Goal: Information Seeking & Learning: Understand process/instructions

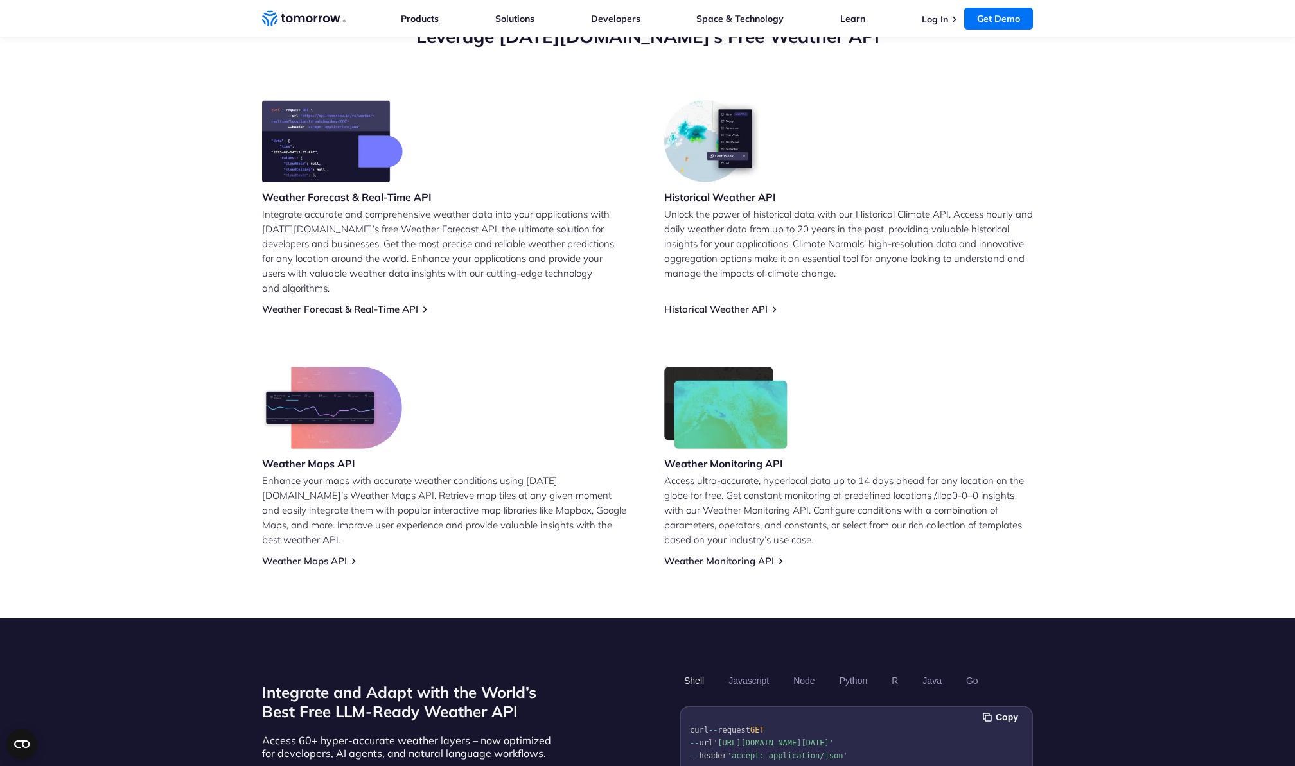
scroll to position [491, 0]
click at [378, 303] on link "Weather Forecast & Real-Time API" at bounding box center [340, 309] width 156 height 12
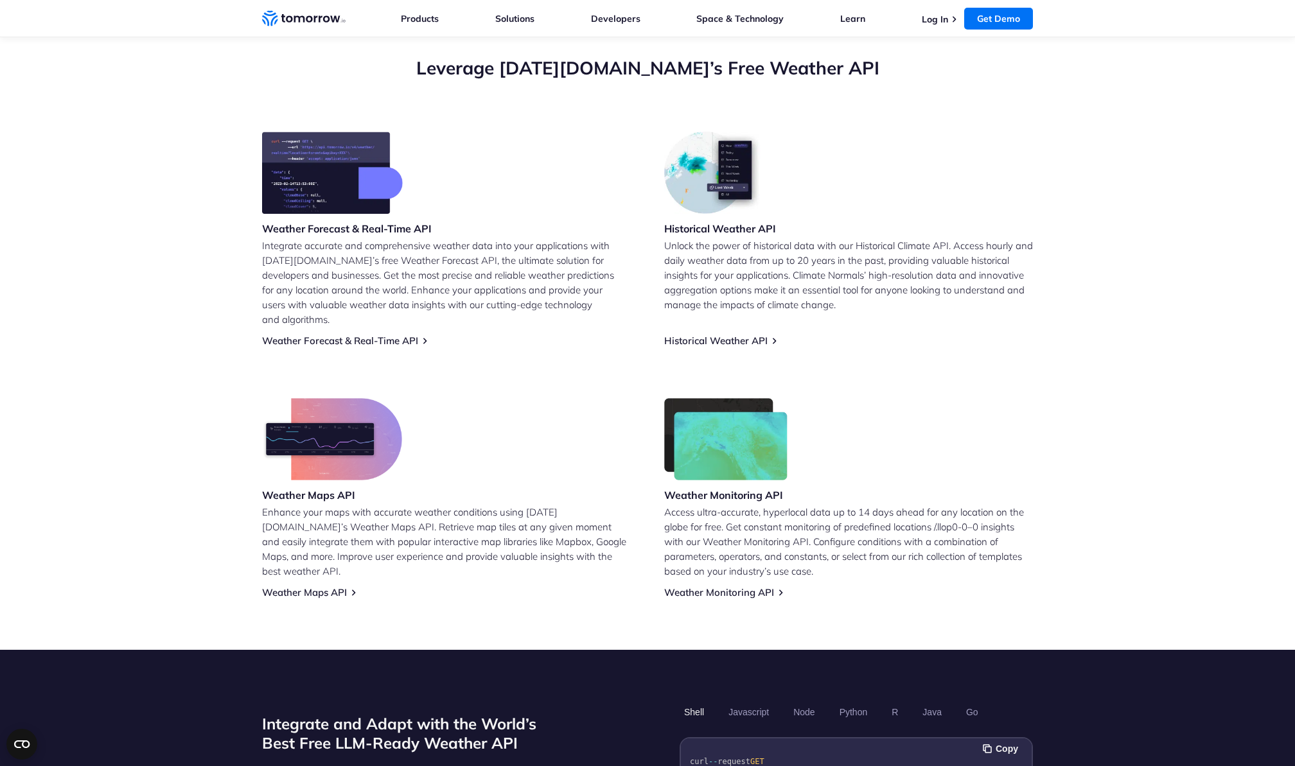
scroll to position [459, 0]
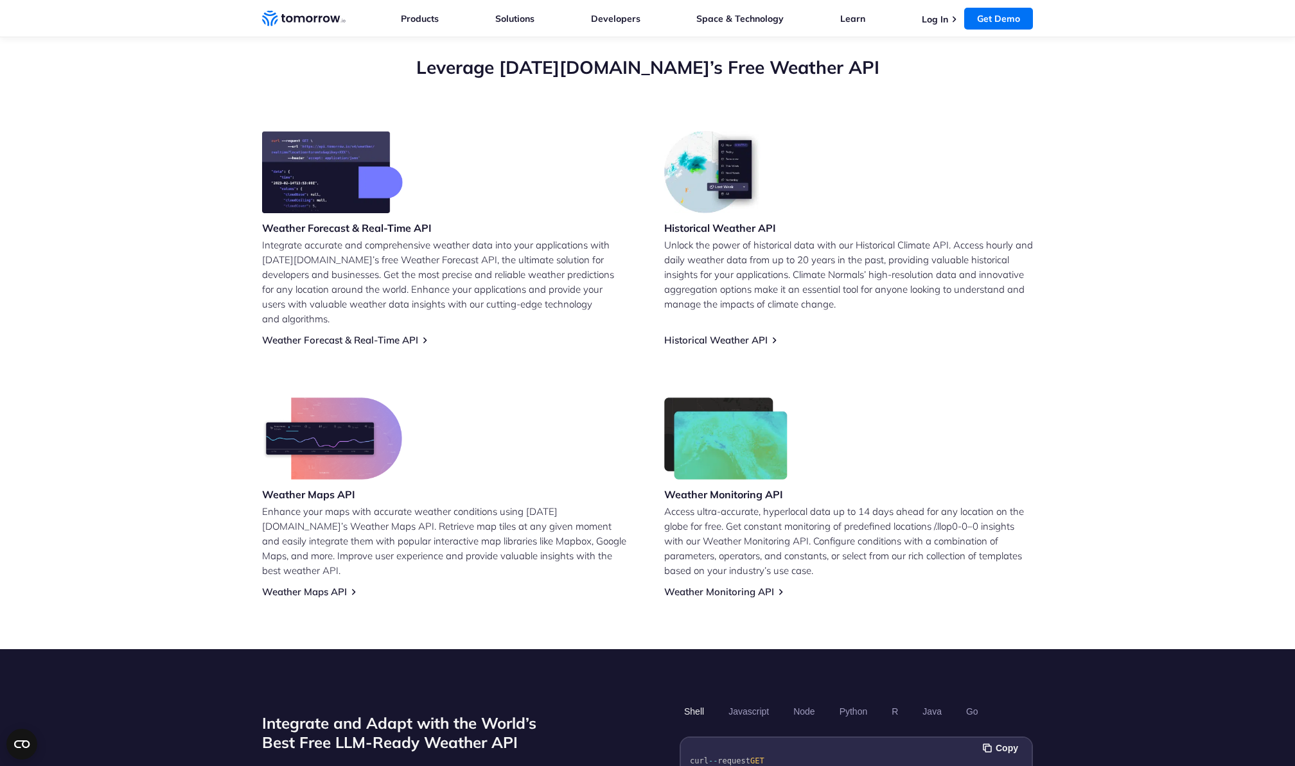
click at [406, 332] on div "Weather Forecast & Real-Time API Integrate accurate and comprehensive weather d…" at bounding box center [647, 364] width 771 height 467
click at [407, 334] on link "Weather Forecast & Real-Time API" at bounding box center [340, 340] width 156 height 12
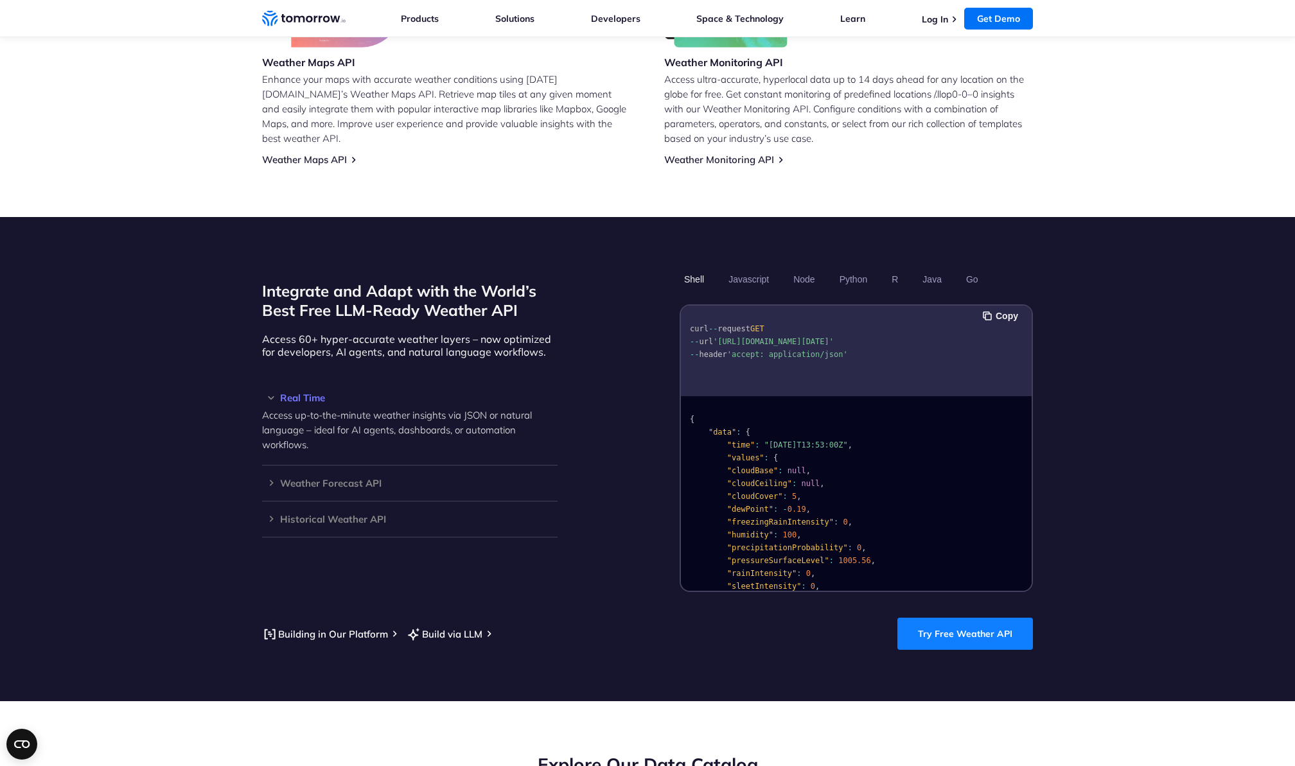
click at [978, 618] on link "Try Free Weather API" at bounding box center [965, 634] width 136 height 32
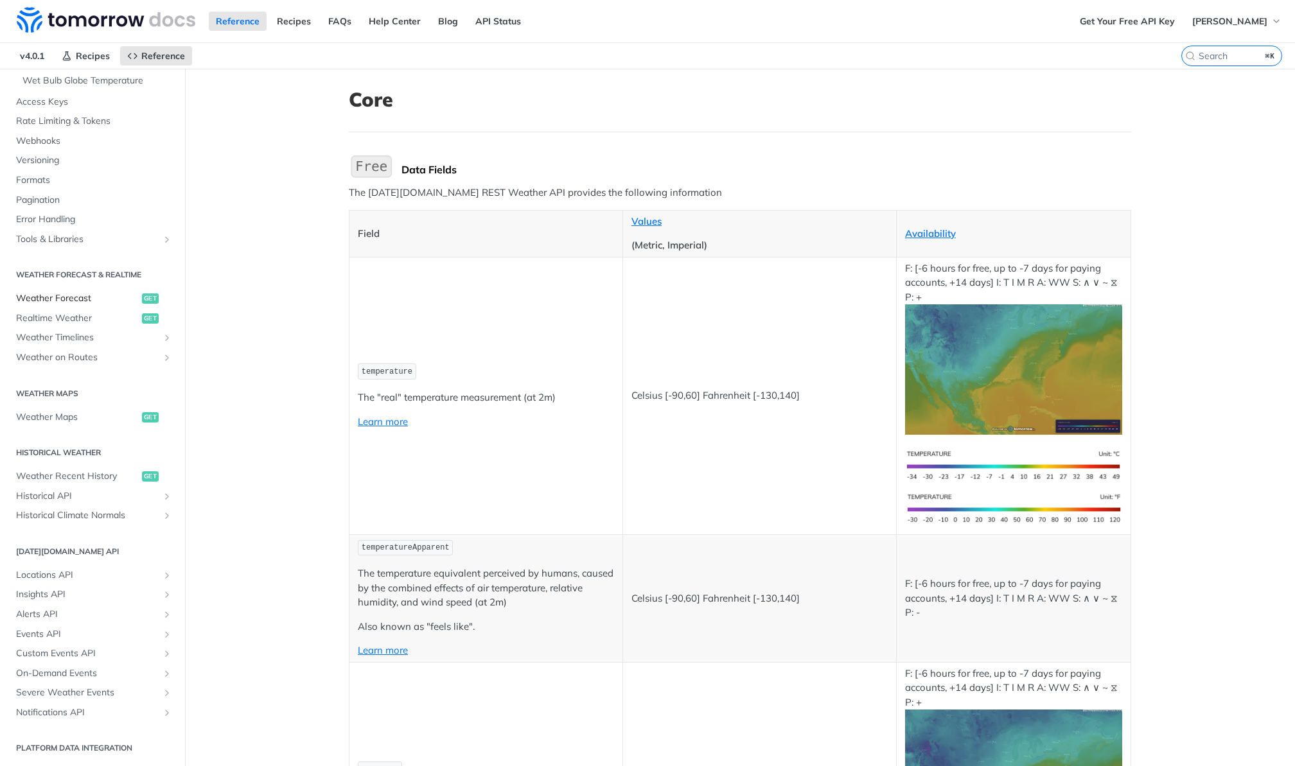
click at [78, 296] on span "Weather Forecast" at bounding box center [77, 298] width 123 height 13
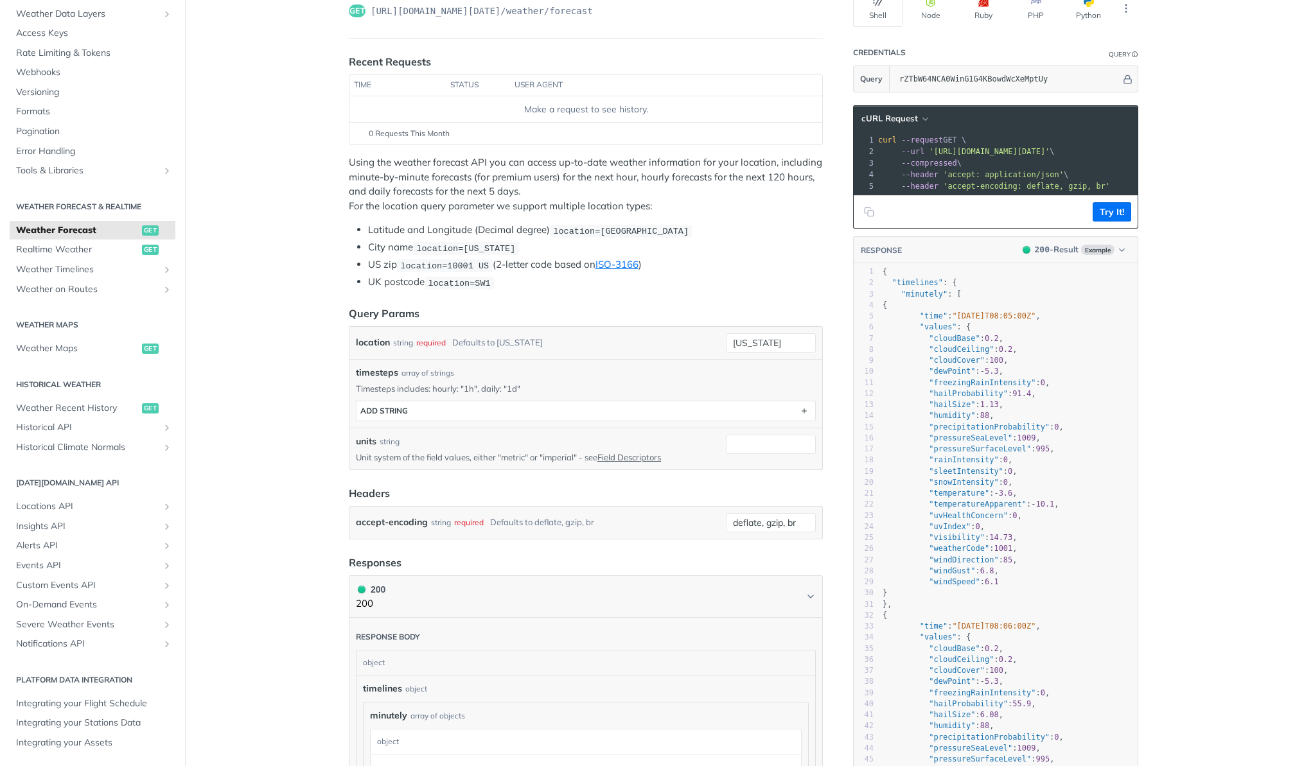
scroll to position [115, 0]
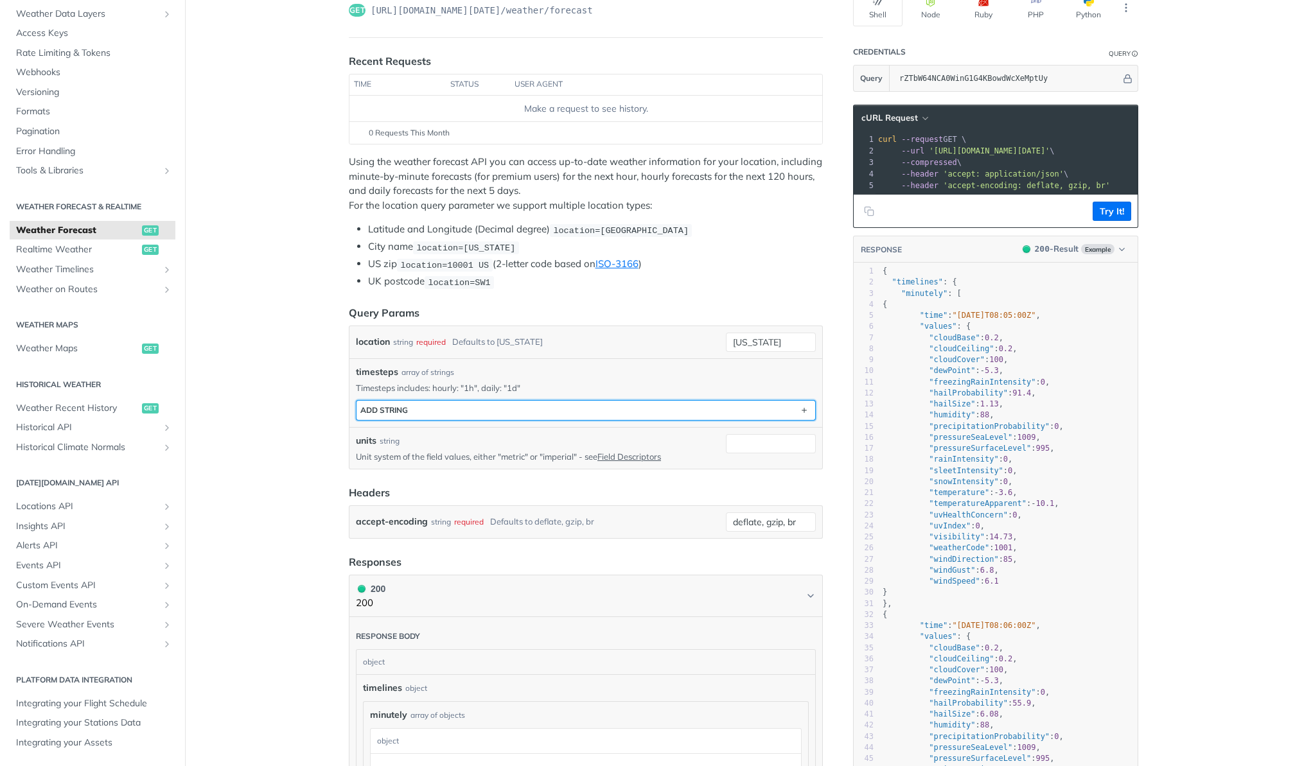
click at [456, 413] on button "ADD string" at bounding box center [586, 410] width 459 height 19
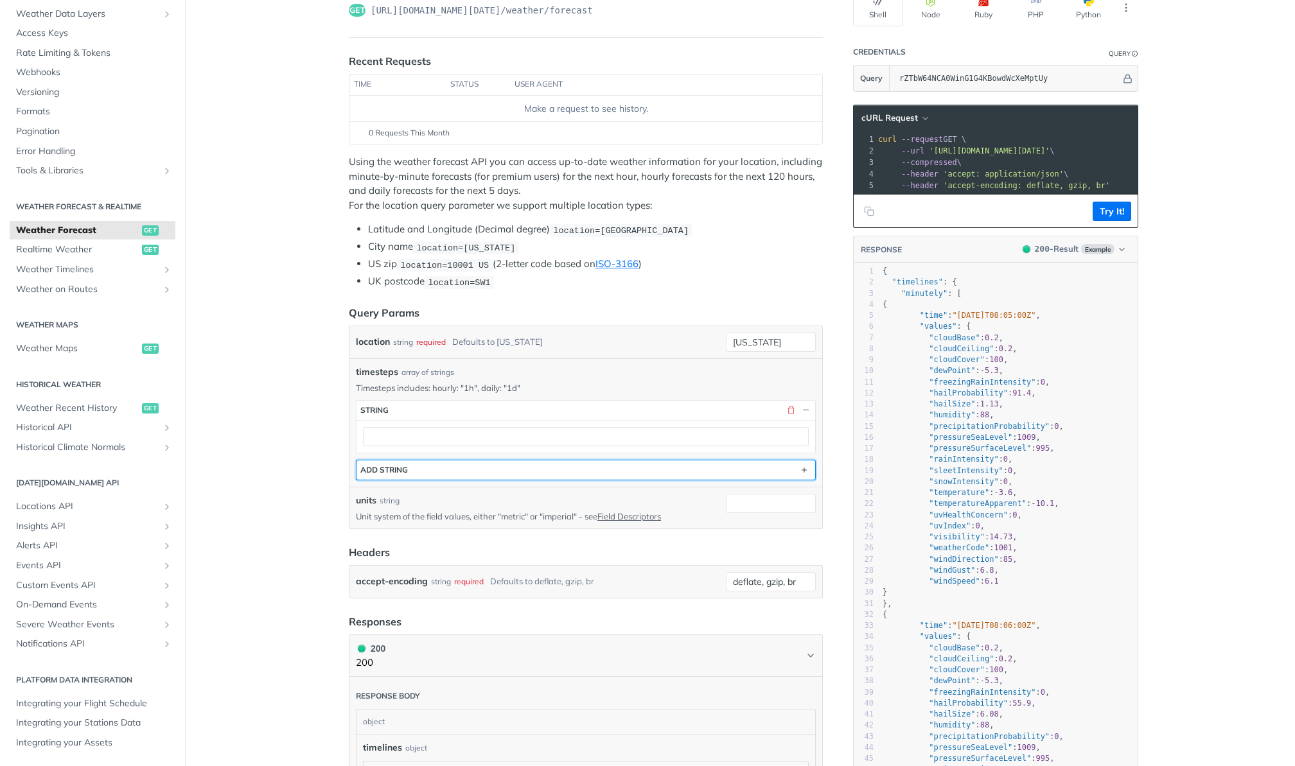
click at [455, 466] on button "ADD string" at bounding box center [586, 470] width 459 height 19
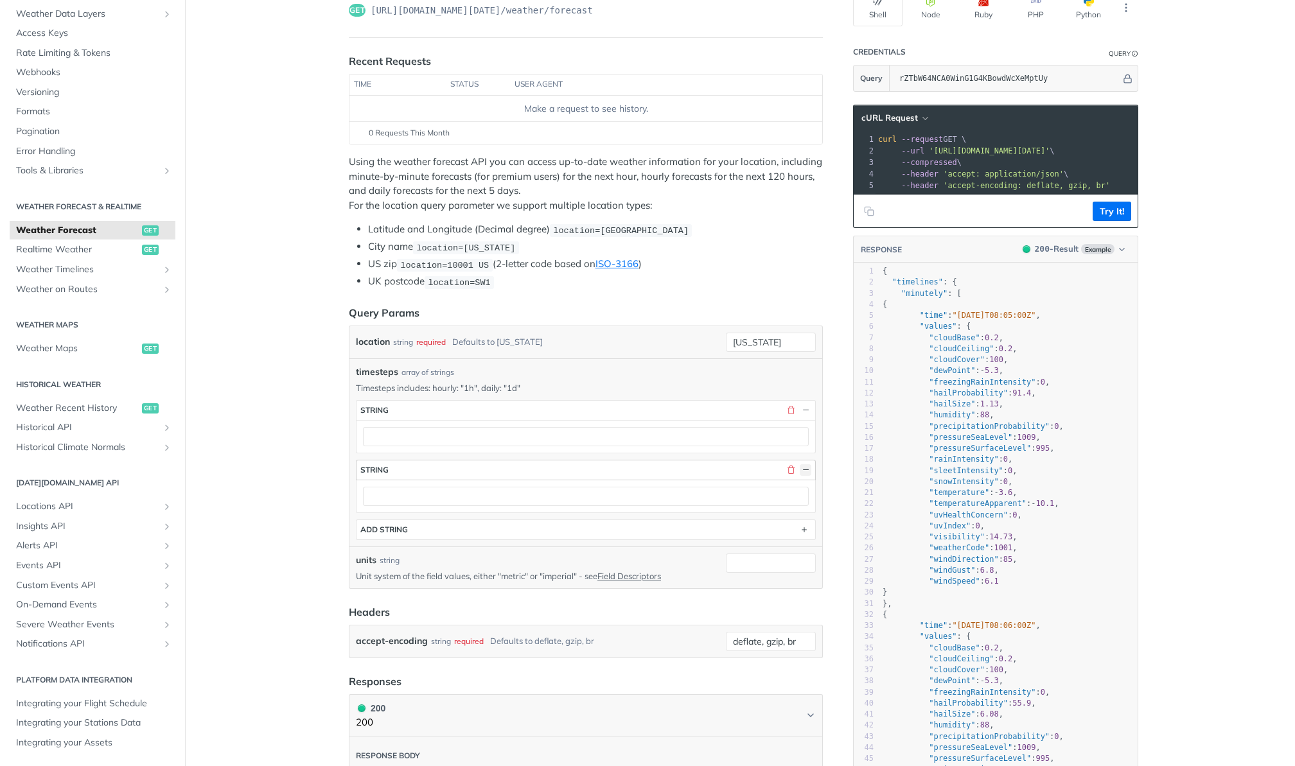
click at [808, 469] on button "button" at bounding box center [806, 470] width 12 height 12
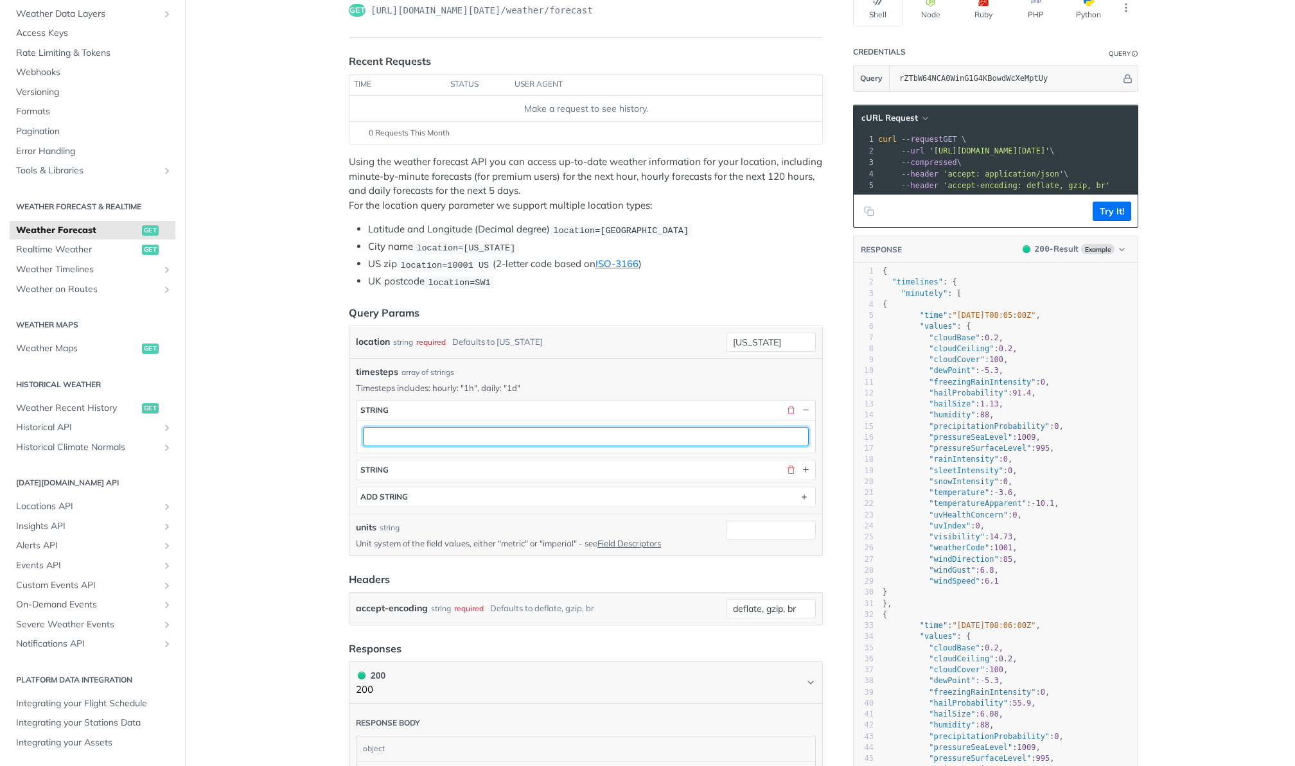
click at [454, 439] on input "text" at bounding box center [586, 436] width 446 height 19
type input "1d"
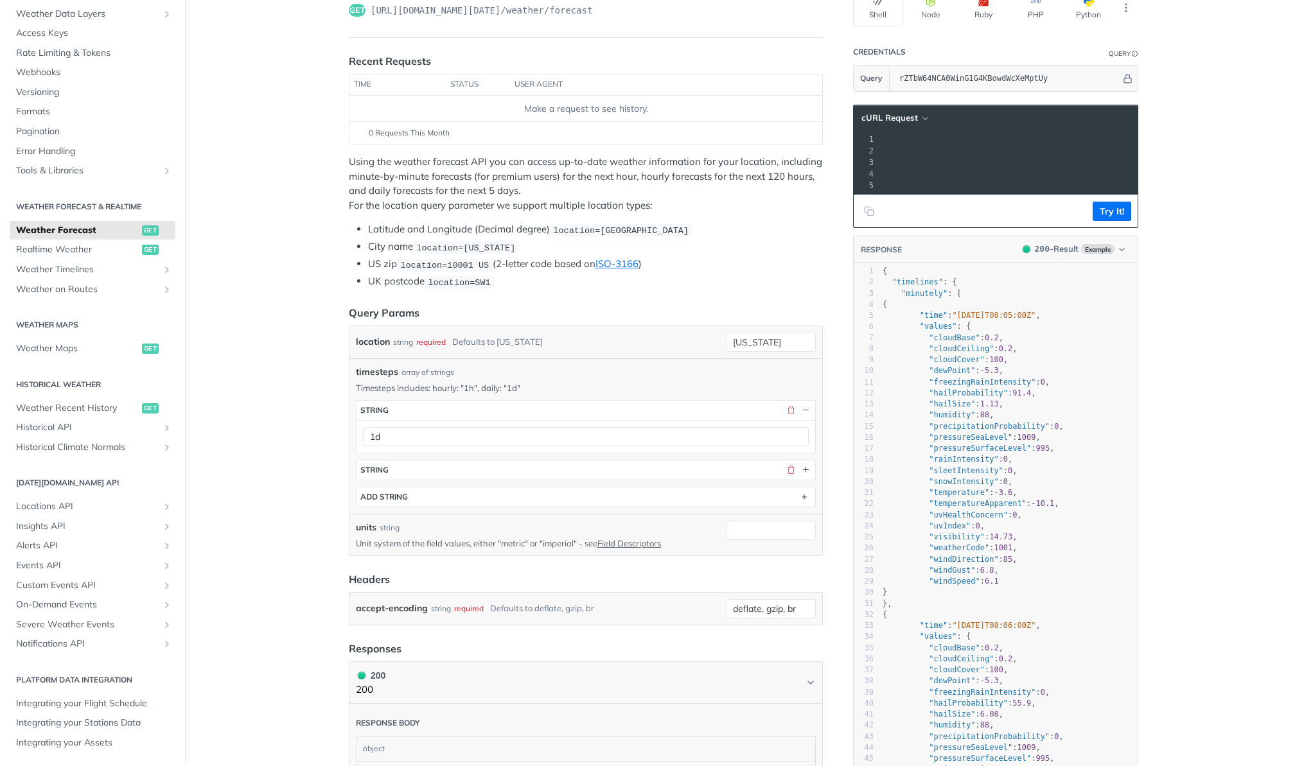
scroll to position [0, 314]
click at [793, 470] on button "button" at bounding box center [791, 470] width 12 height 12
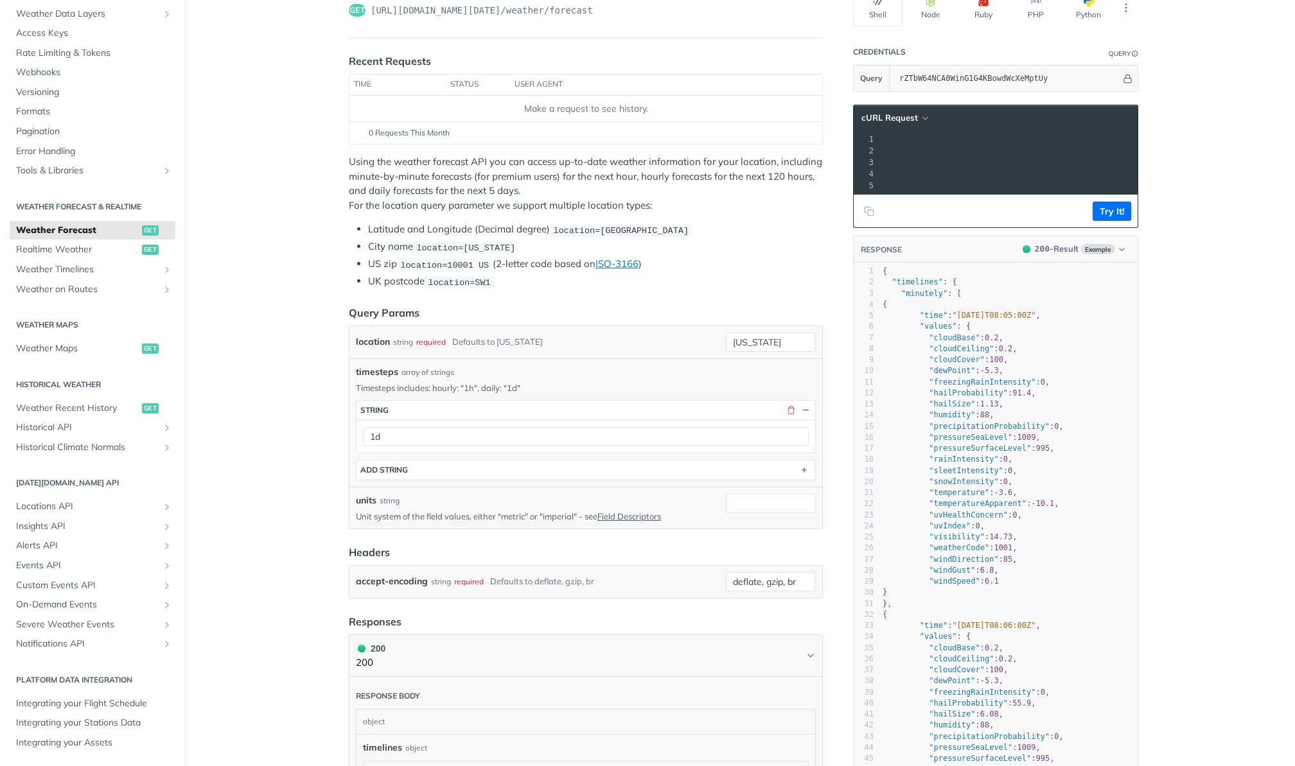
click at [736, 152] on span "'https://api.tomorrow.io/v4/weather/forecast?location=new%20york&timesteps=1d&a…" at bounding box center [675, 150] width 121 height 9
drag, startPoint x: 933, startPoint y: 151, endPoint x: 1122, endPoint y: 149, distance: 189.5
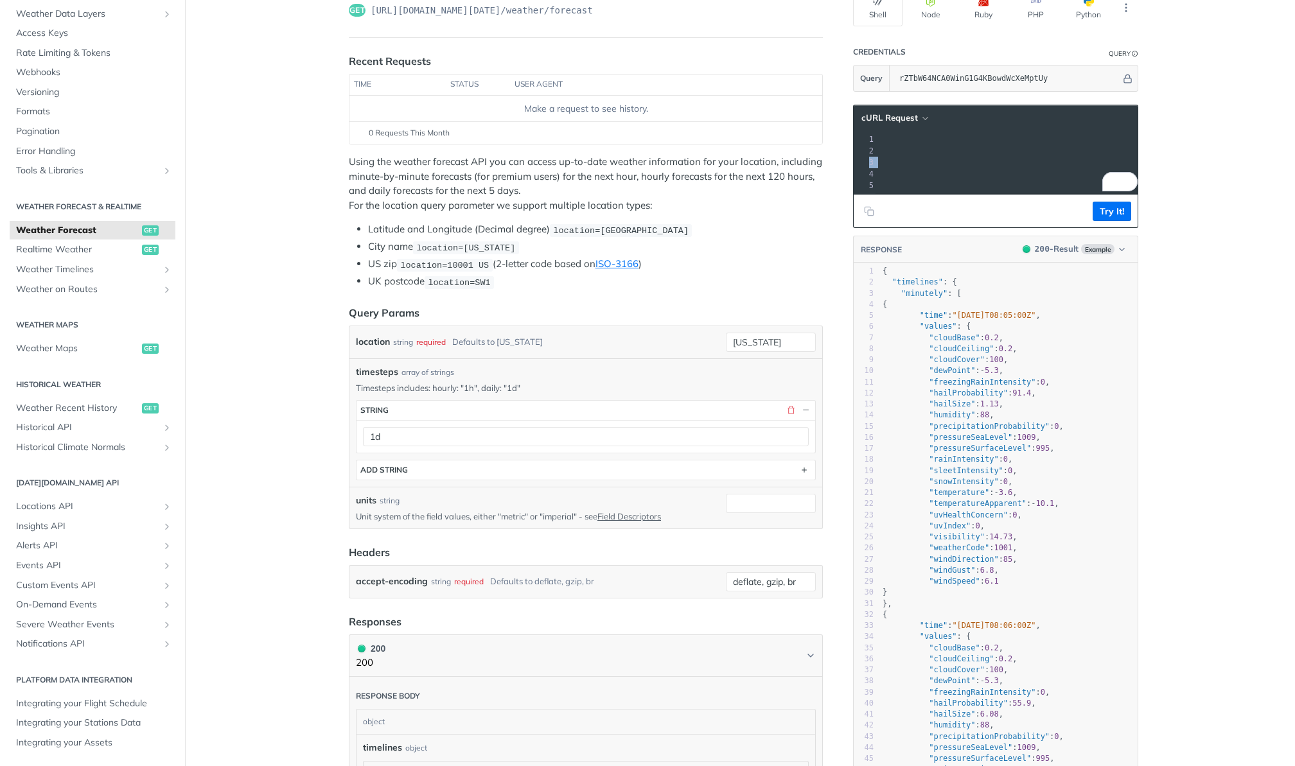
click at [700, 149] on span "'https://api.tomorrow.io/v4/weather/forecast?location=new%20york&timesteps=1d&a…" at bounding box center [639, 150] width 121 height 9
copy span "https://api.tomorrow.io/v4/weather/forecast?location=new%20york&timesteps=1d&ap…"
click at [69, 409] on span "Weather Recent History" at bounding box center [77, 408] width 123 height 13
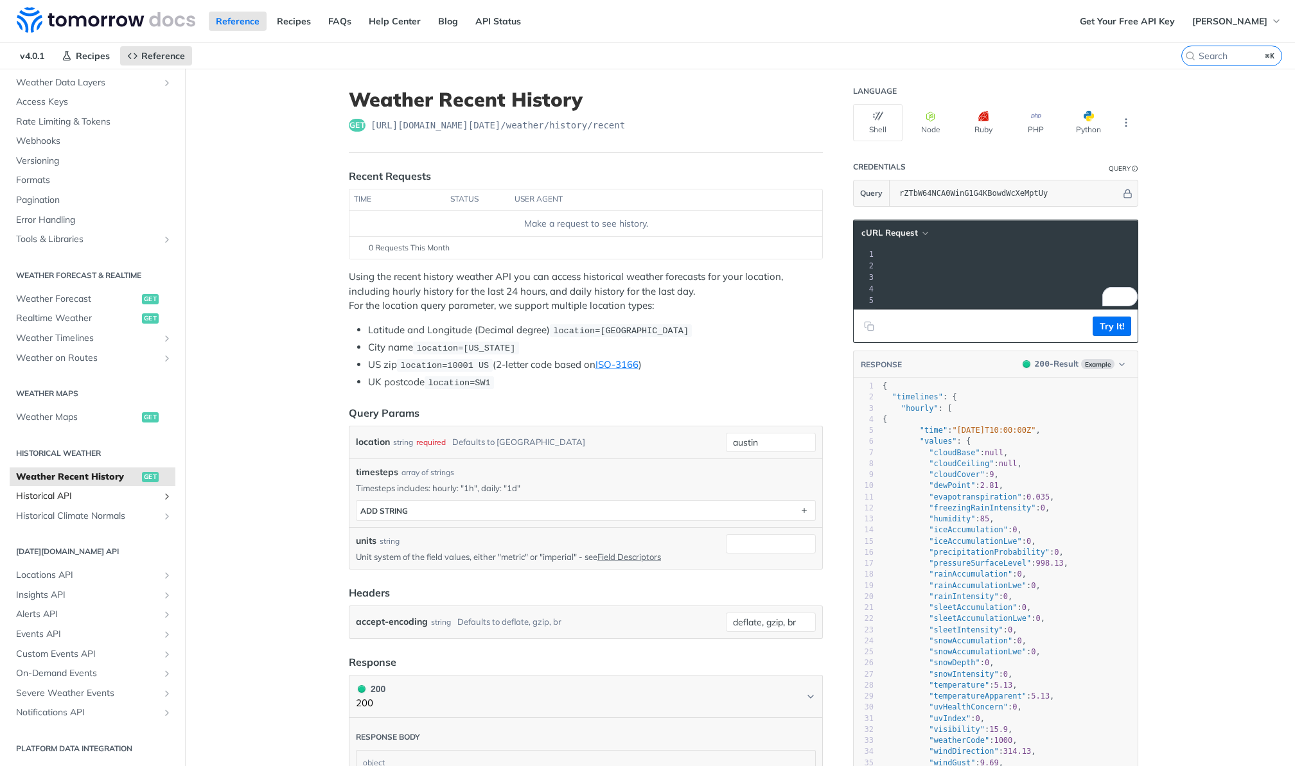
click at [87, 491] on span "Historical API" at bounding box center [87, 496] width 143 height 13
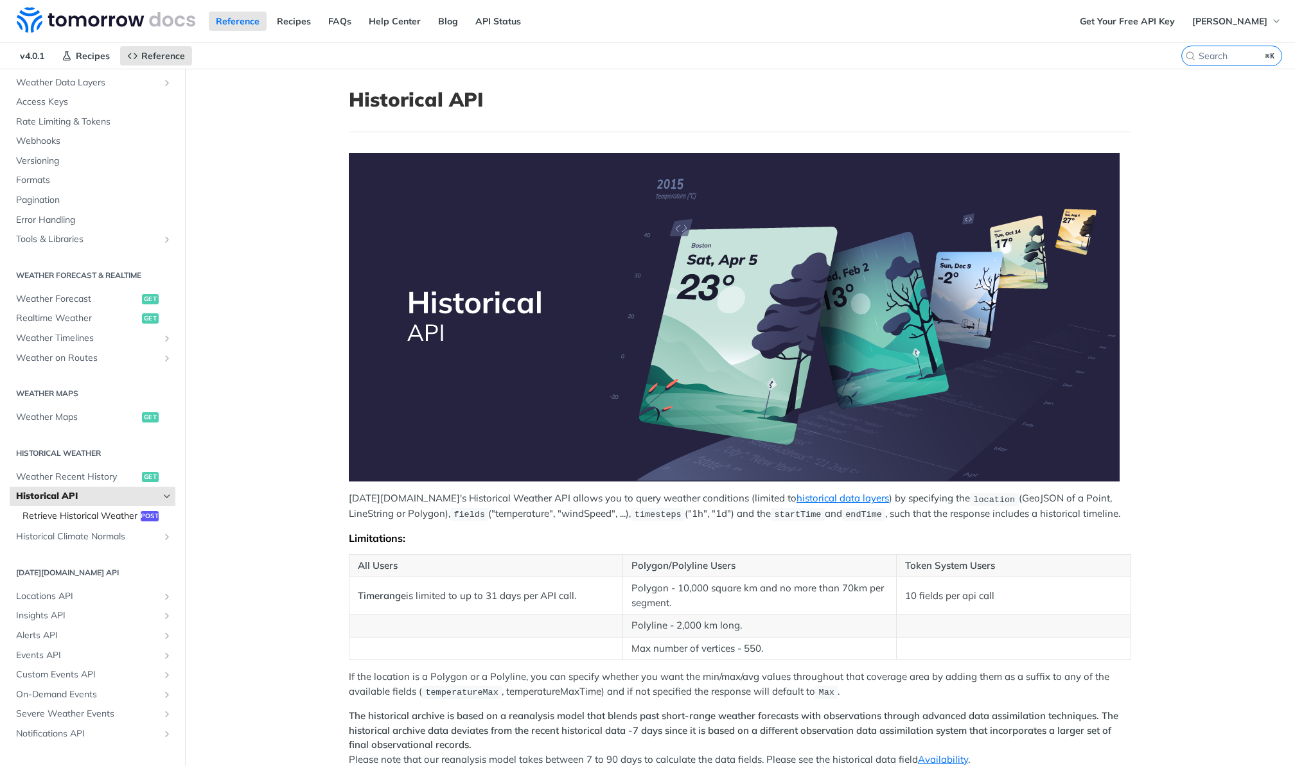
click at [87, 517] on span "Retrieve Historical Weather" at bounding box center [79, 516] width 115 height 13
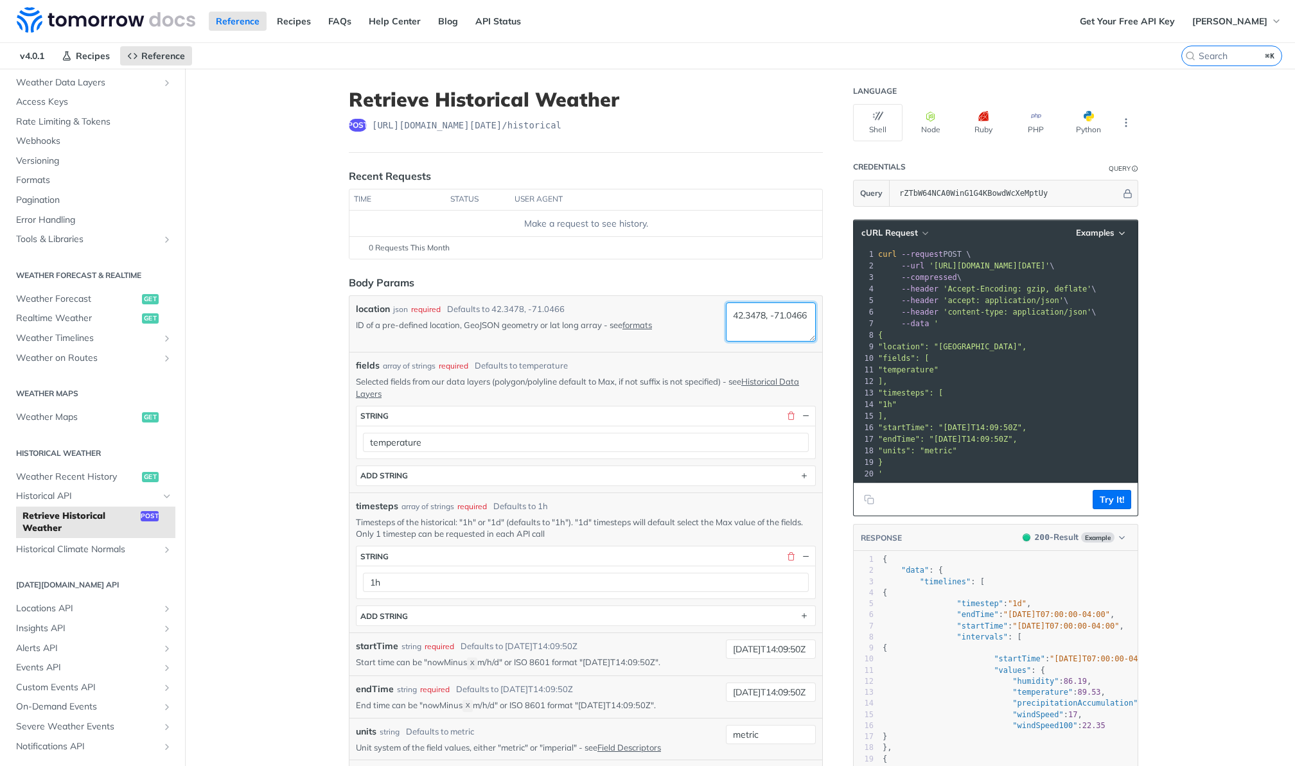
click at [764, 321] on textarea "42.3478, -71.0466" at bounding box center [771, 322] width 90 height 39
paste textarea "51.90262834618123,0.19660315570550102"
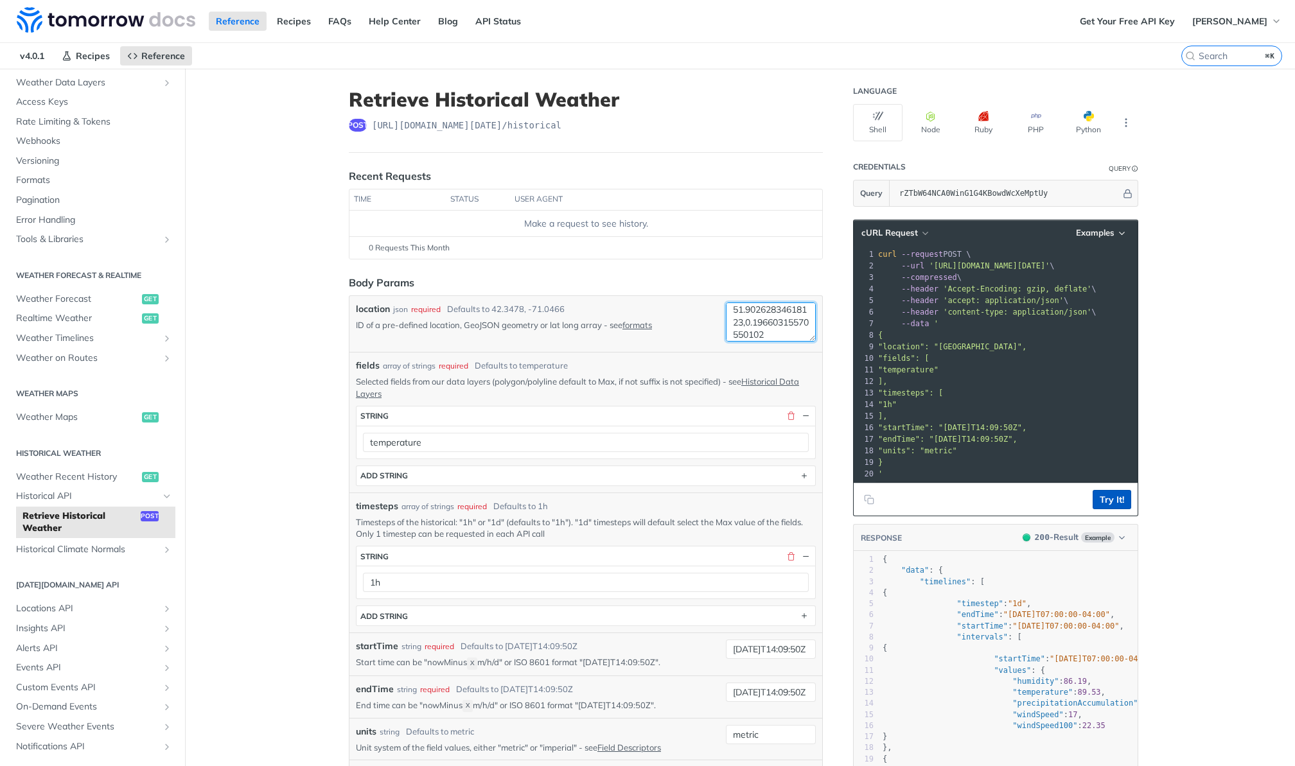
type textarea "51.90262834618123,0.19660315570550102"
click at [1101, 502] on button "Try It!" at bounding box center [1112, 499] width 39 height 19
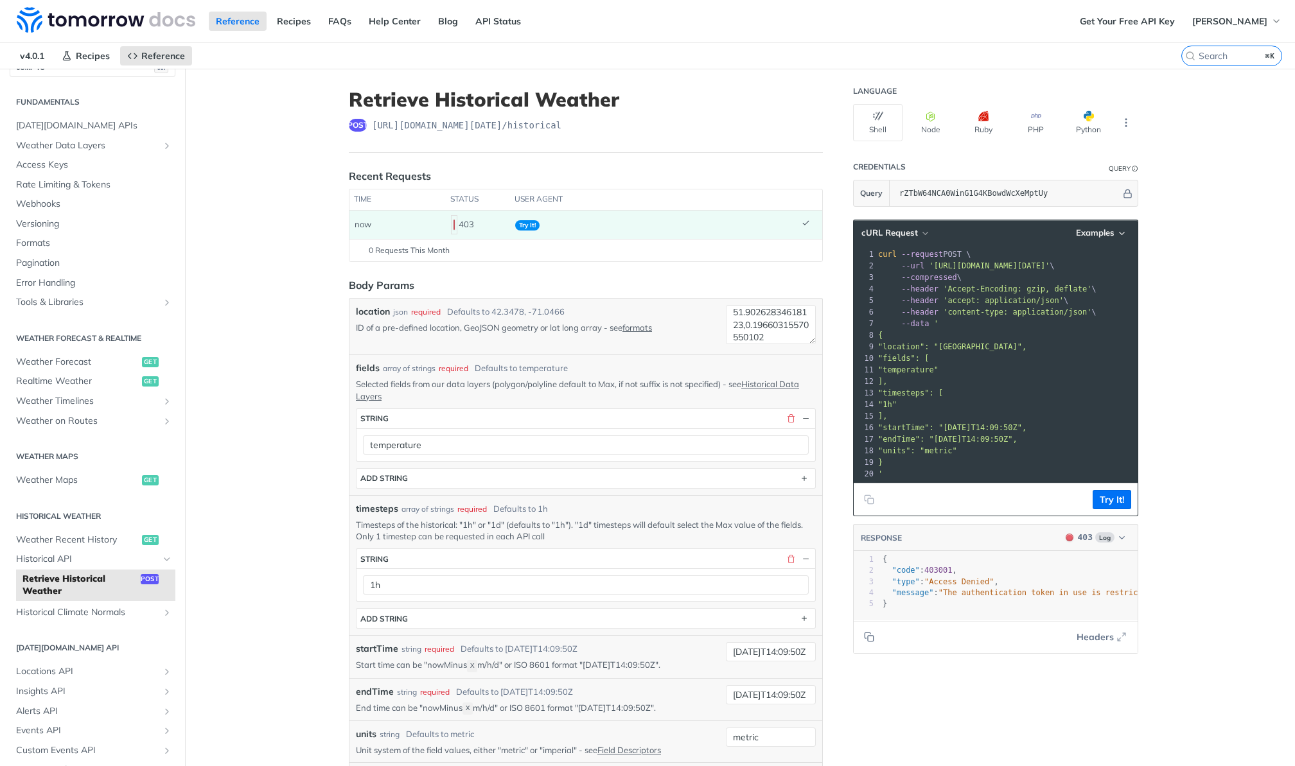
scroll to position [0, 0]
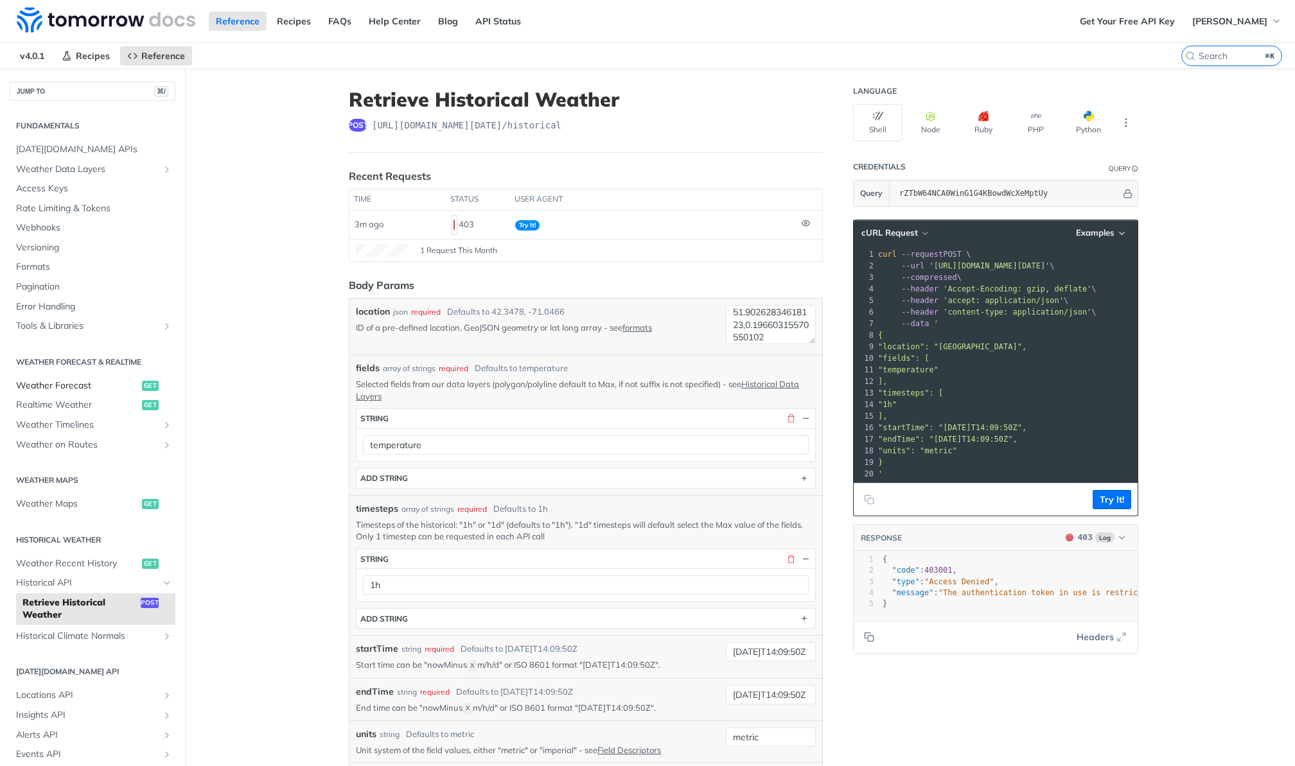
click at [68, 386] on span "Weather Forecast" at bounding box center [77, 386] width 123 height 13
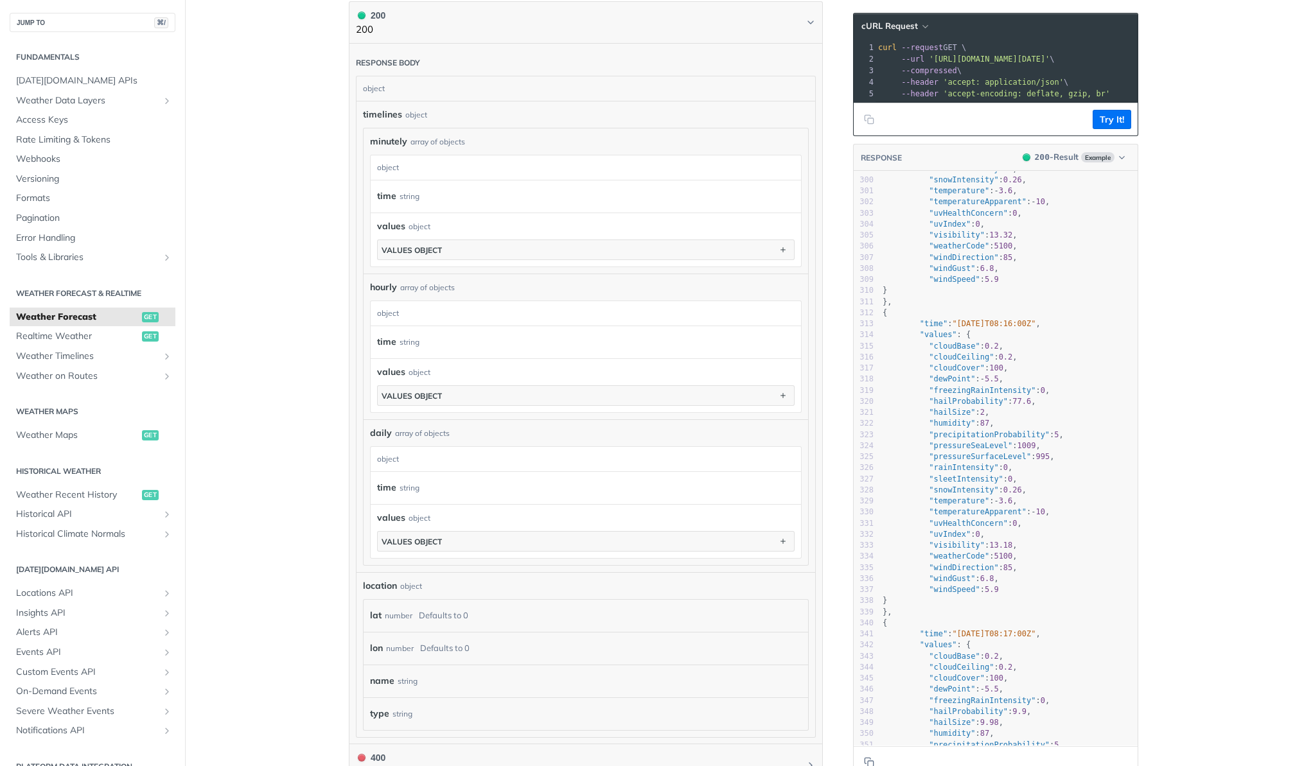
scroll to position [4162, 0]
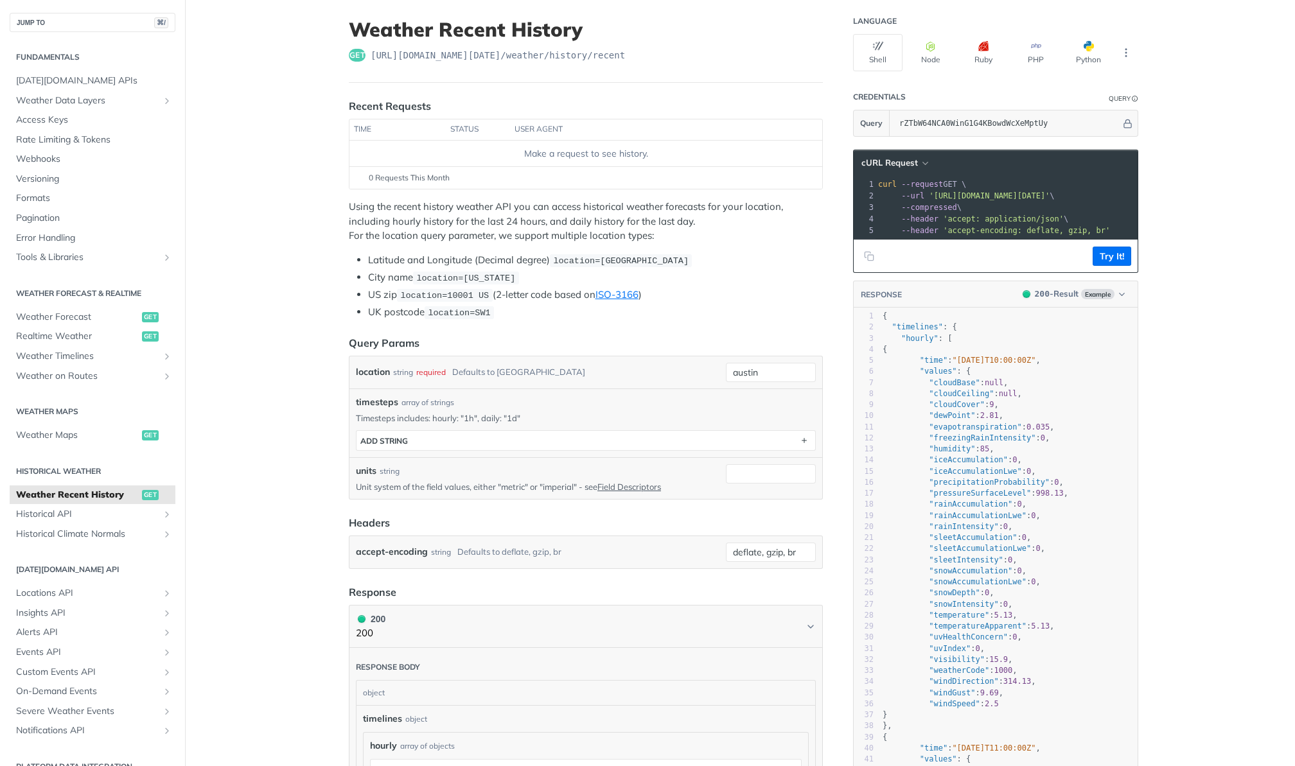
scroll to position [71, 0]
click at [935, 198] on span "'https://api.tomorrow.io/v4/weather/history/recent?location=austin&apikey=rZTbW…" at bounding box center [989, 195] width 121 height 9
drag, startPoint x: 754, startPoint y: 369, endPoint x: 673, endPoint y: 369, distance: 80.9
click at [673, 369] on div "location string required Defaults to austin austin required type : string Use d…" at bounding box center [586, 371] width 460 height 19
click at [1108, 252] on button "Try It!" at bounding box center [1112, 255] width 39 height 19
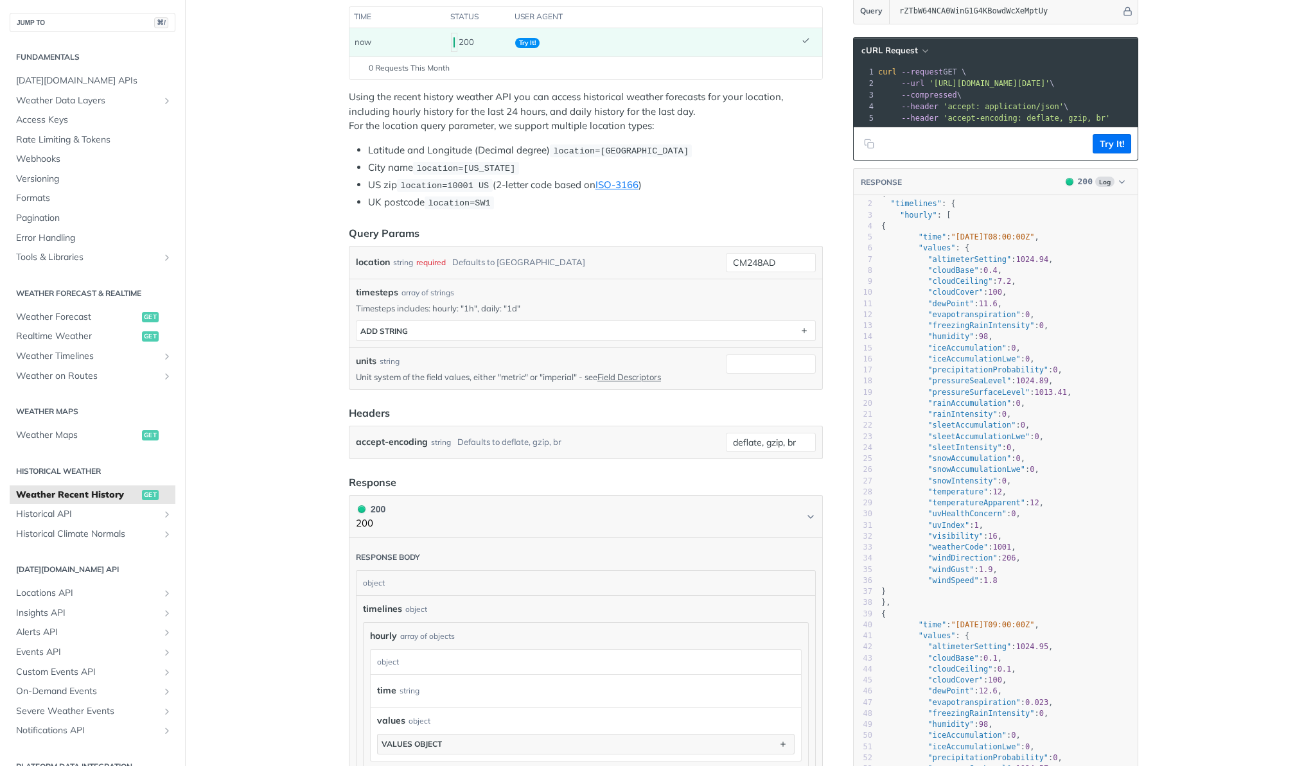
scroll to position [71, 0]
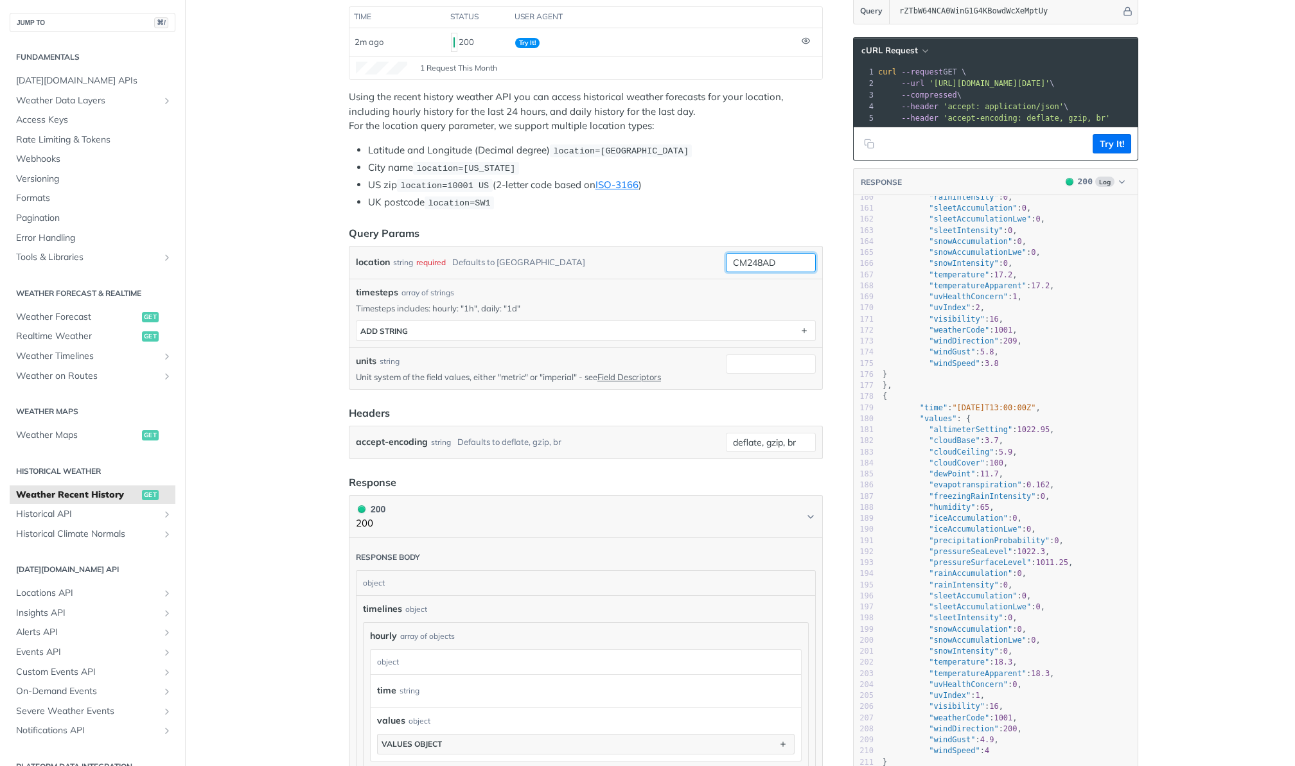
click at [770, 261] on input "CM248AD" at bounding box center [771, 262] width 90 height 19
paste input "51.90262834618123,0.19660315570550102"
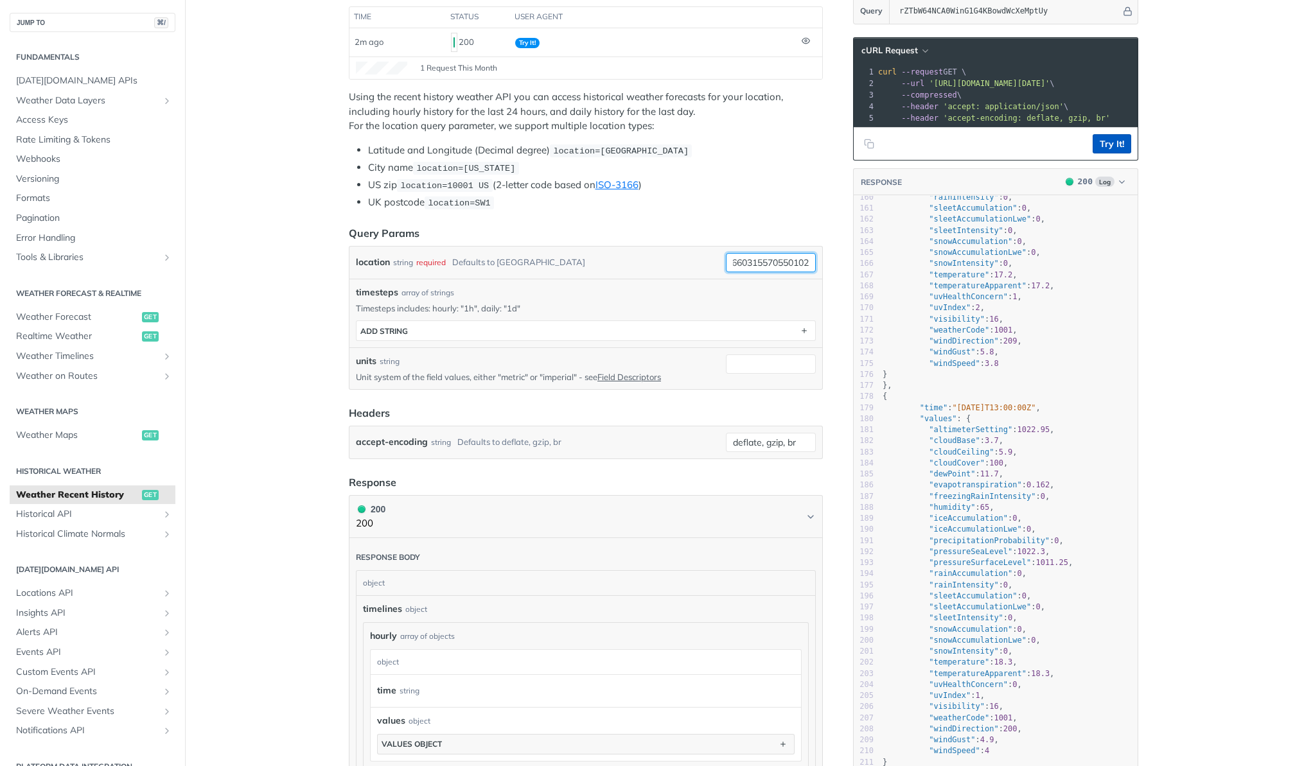
type input "51.90262834618123,0.19660315570550102"
click at [1116, 147] on button "Try It!" at bounding box center [1112, 143] width 39 height 19
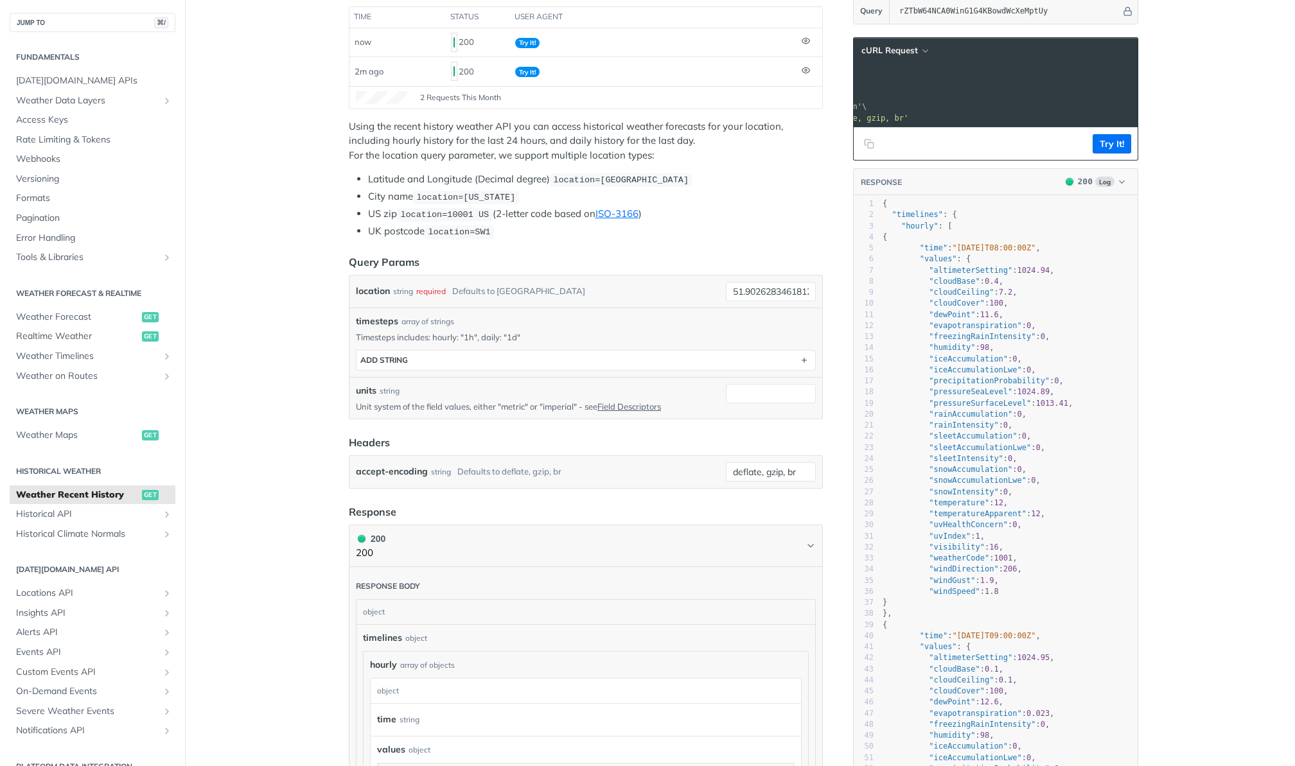
scroll to position [0, 452]
drag, startPoint x: 935, startPoint y: 83, endPoint x: 1108, endPoint y: 83, distance: 173.5
click at [597, 82] on span "'https://api.tomorrow.io/v4/weather/history/recent?location=51.90262834618123%2…" at bounding box center [537, 83] width 121 height 9
click at [872, 147] on icon "Copy to clipboard" at bounding box center [869, 144] width 10 height 10
click at [906, 229] on span ""hourly"" at bounding box center [919, 226] width 37 height 9
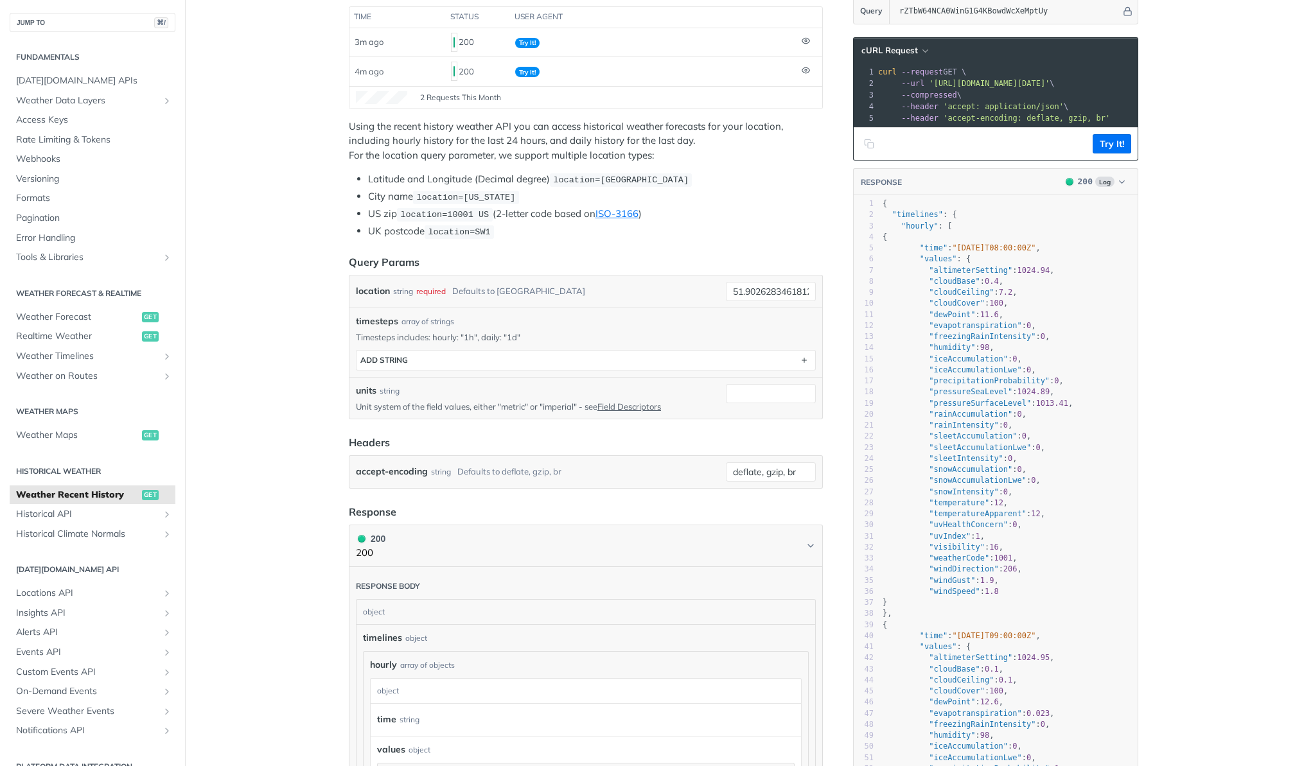
click at [906, 229] on span ""hourly"" at bounding box center [919, 226] width 37 height 9
type textarea ""hourly": ["
click at [906, 229] on span ""hourly"" at bounding box center [919, 226] width 37 height 9
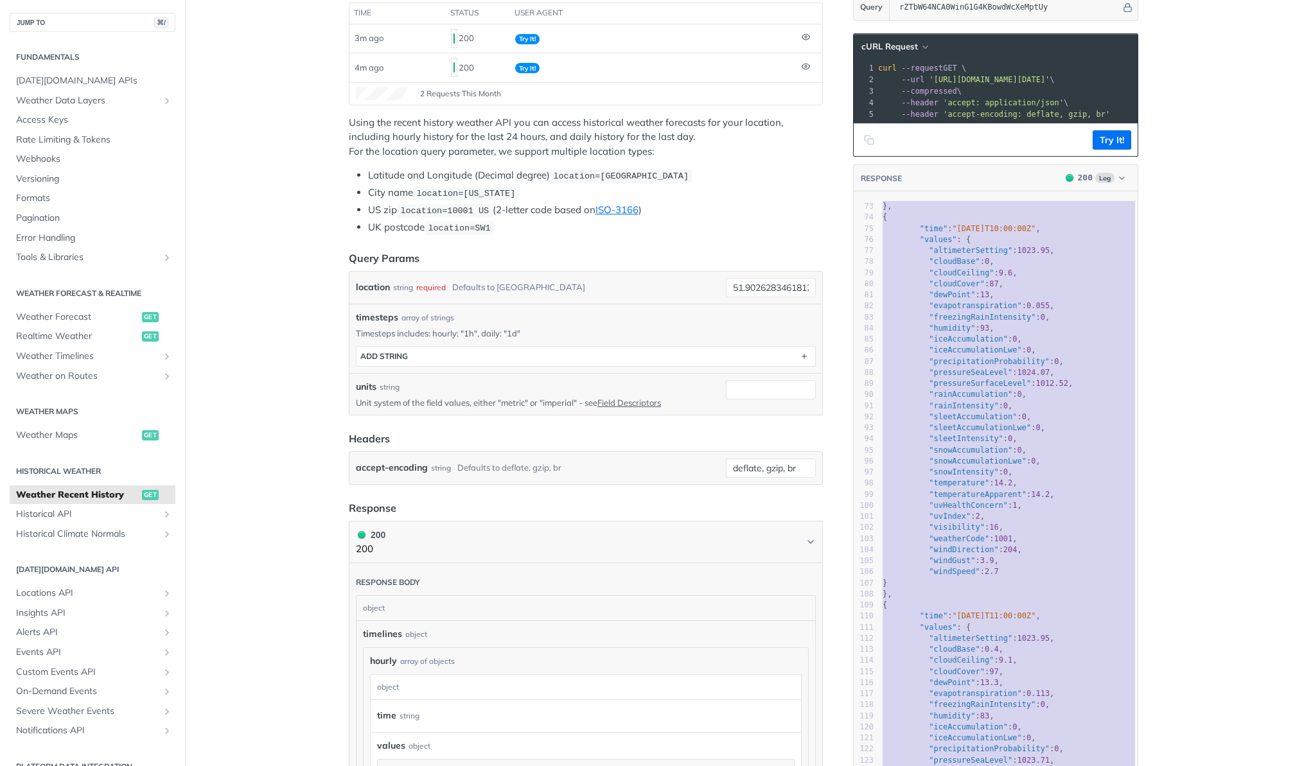
scroll to position [0, 0]
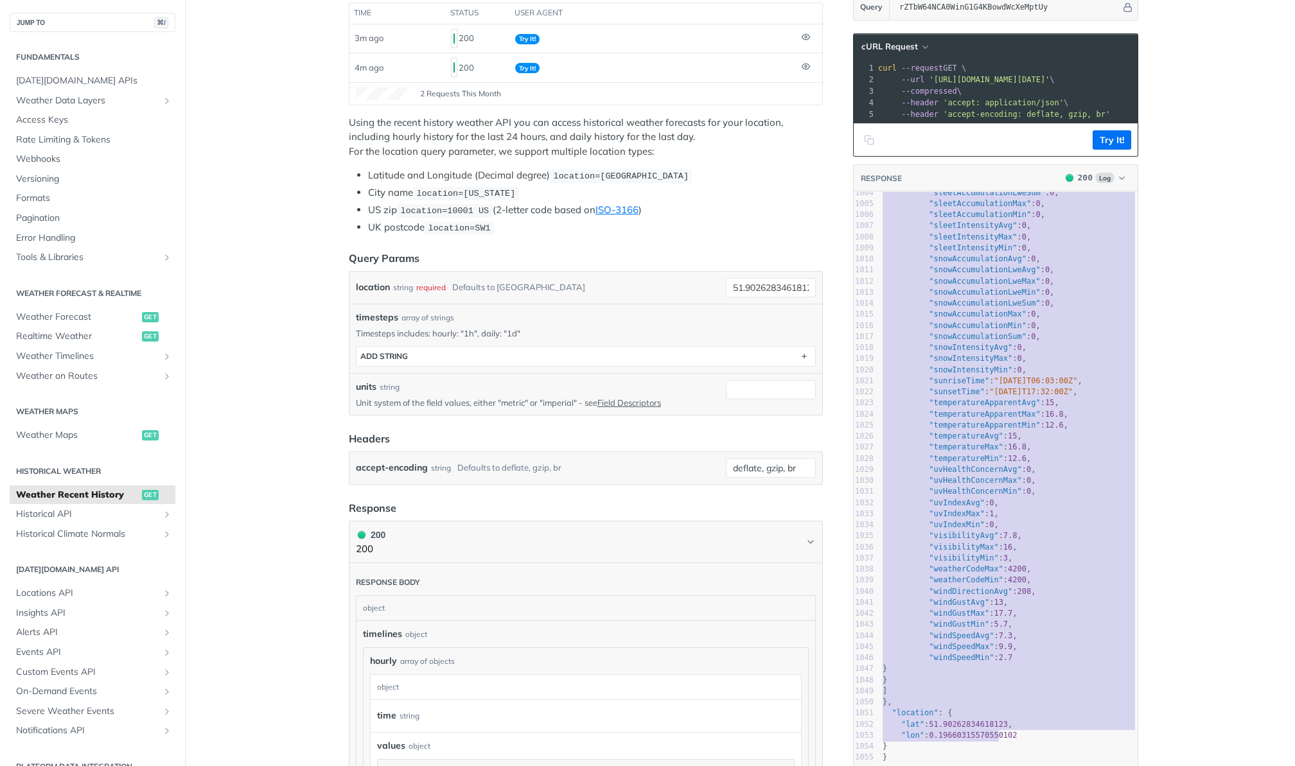
type textarea "{ "timelines": { "hourly": [ { "time": "2025-10-02T08:00:00Z", "values": { "alt…"
drag, startPoint x: 883, startPoint y: 202, endPoint x: 998, endPoint y: 754, distance: 563.8
